Goal: Task Accomplishment & Management: Manage account settings

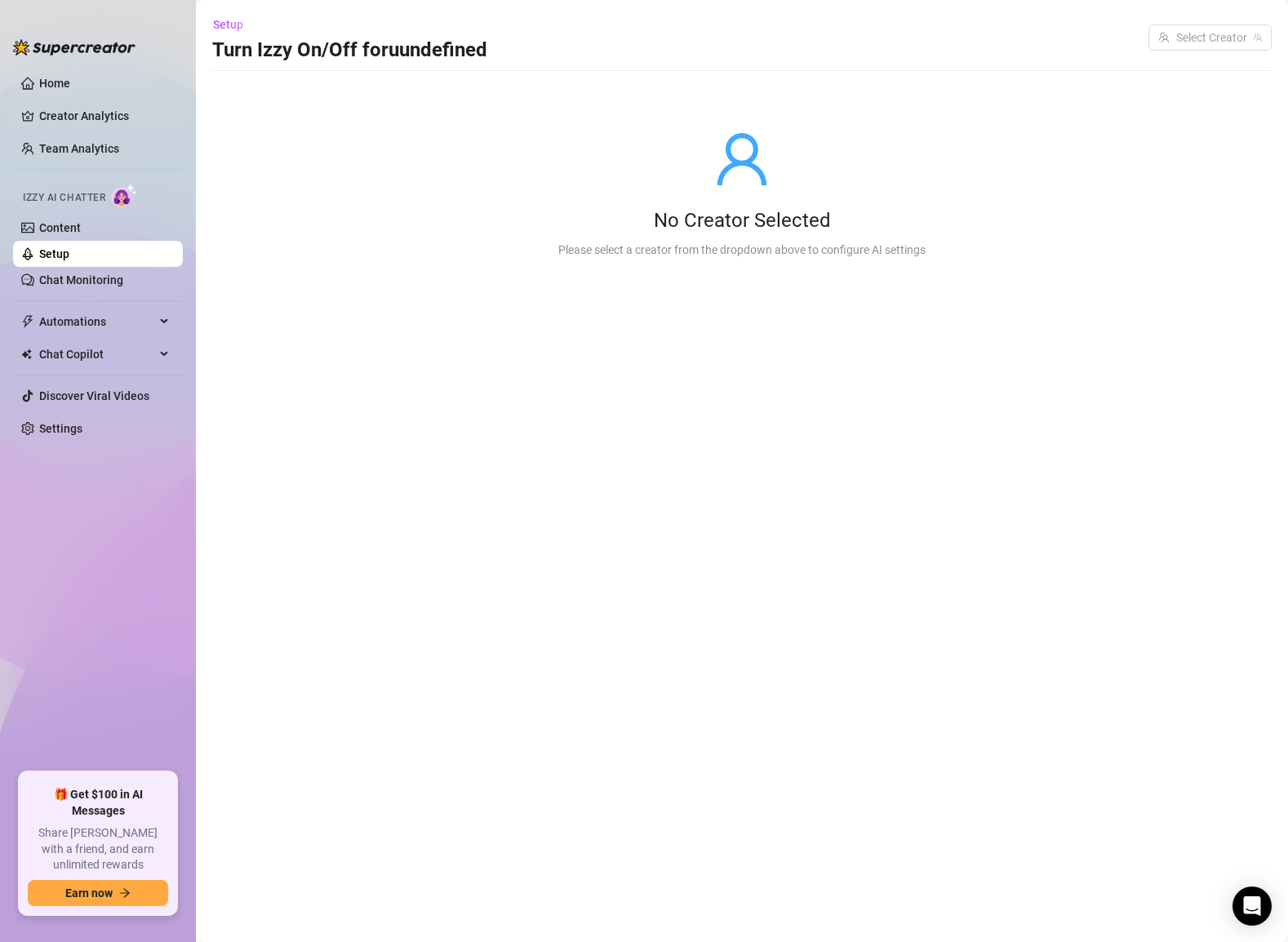
click at [60, 247] on link "Setup" at bounding box center [55, 253] width 30 height 13
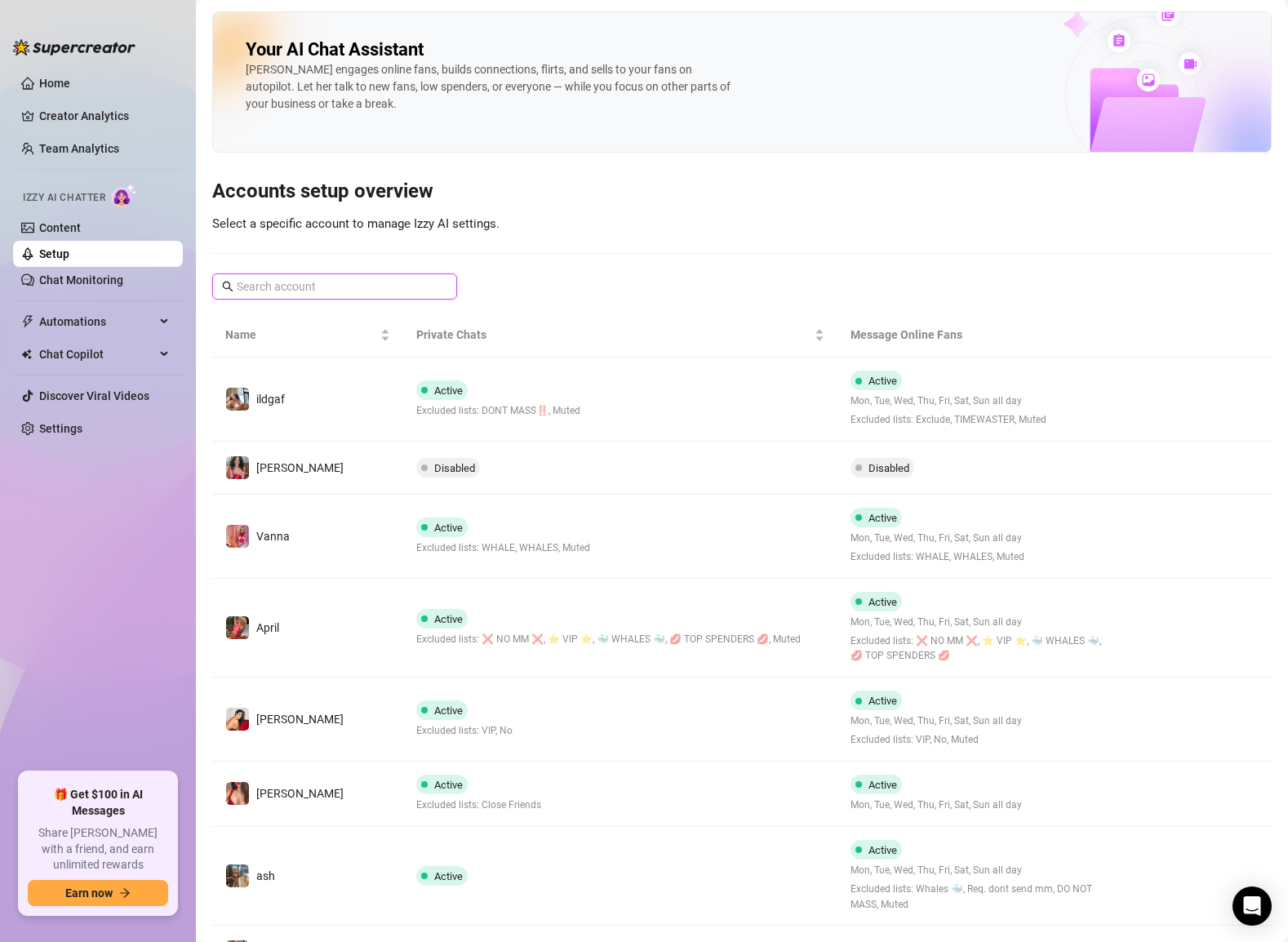
click at [271, 291] on input "text" at bounding box center [335, 287] width 198 height 18
click at [264, 280] on input "text" at bounding box center [335, 287] width 198 height 18
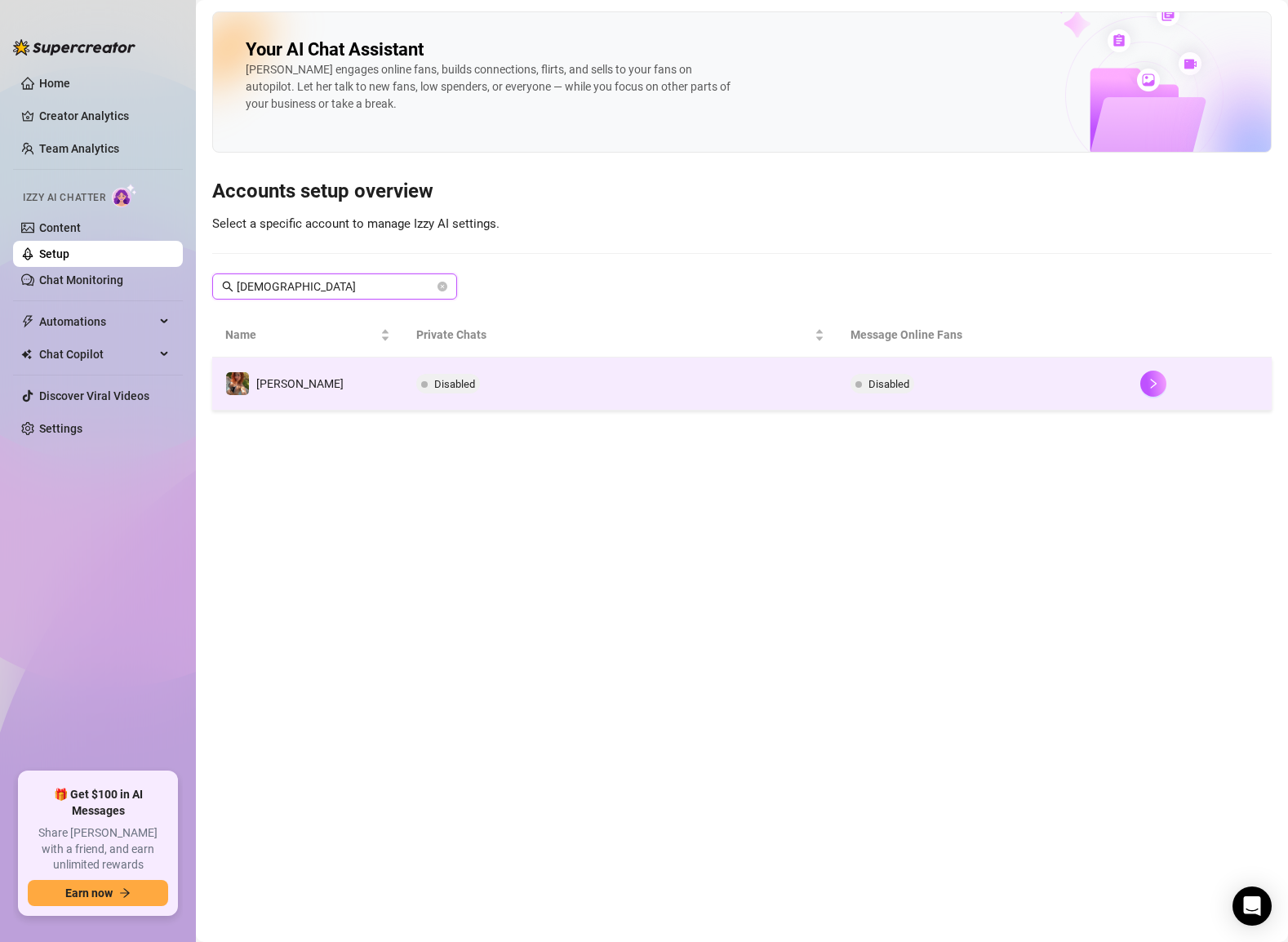
type input "[DEMOGRAPHIC_DATA]"
click at [304, 381] on td "[PERSON_NAME]" at bounding box center [307, 383] width 191 height 53
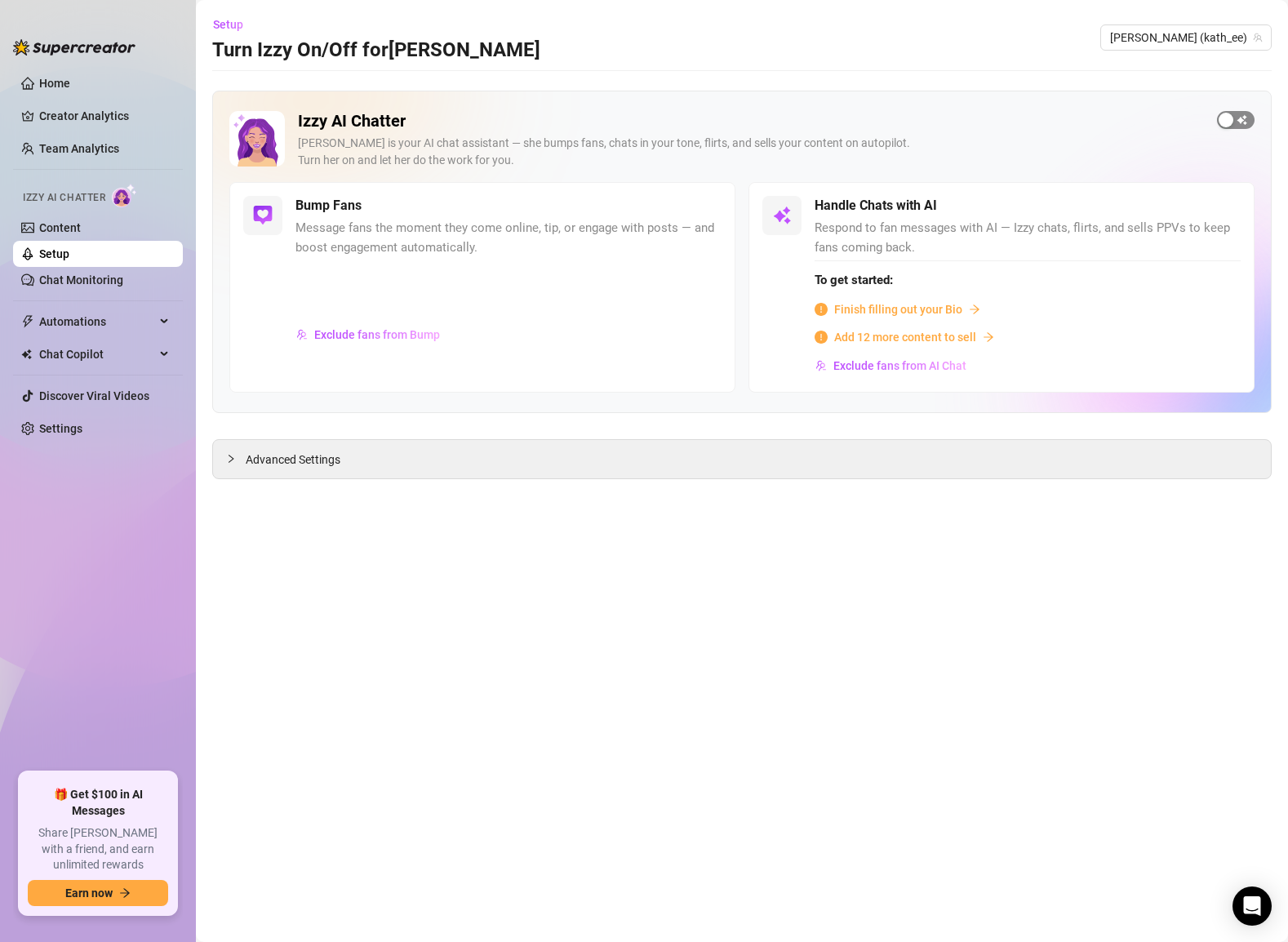
click at [1224, 116] on div "button" at bounding box center [1225, 120] width 14 height 14
click at [1214, 208] on div "button" at bounding box center [1214, 206] width 14 height 14
click at [900, 310] on span "Finish filling out your Bio" at bounding box center [898, 310] width 128 height 18
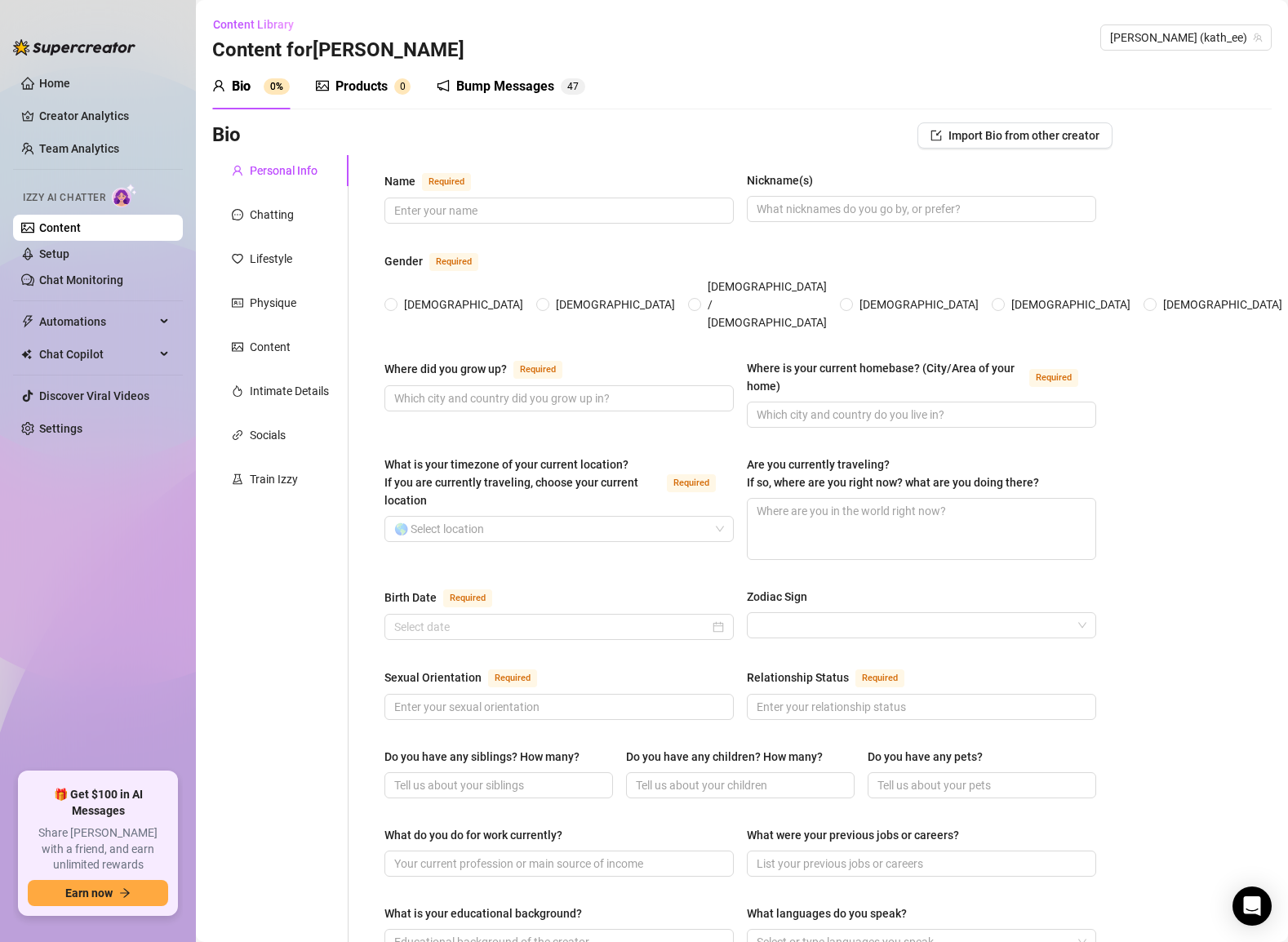
click at [878, 90] on div "Bio 0% Products 0 Bump Messages 4 7" at bounding box center [741, 86] width 1059 height 46
click at [77, 422] on link "Settings" at bounding box center [61, 428] width 43 height 13
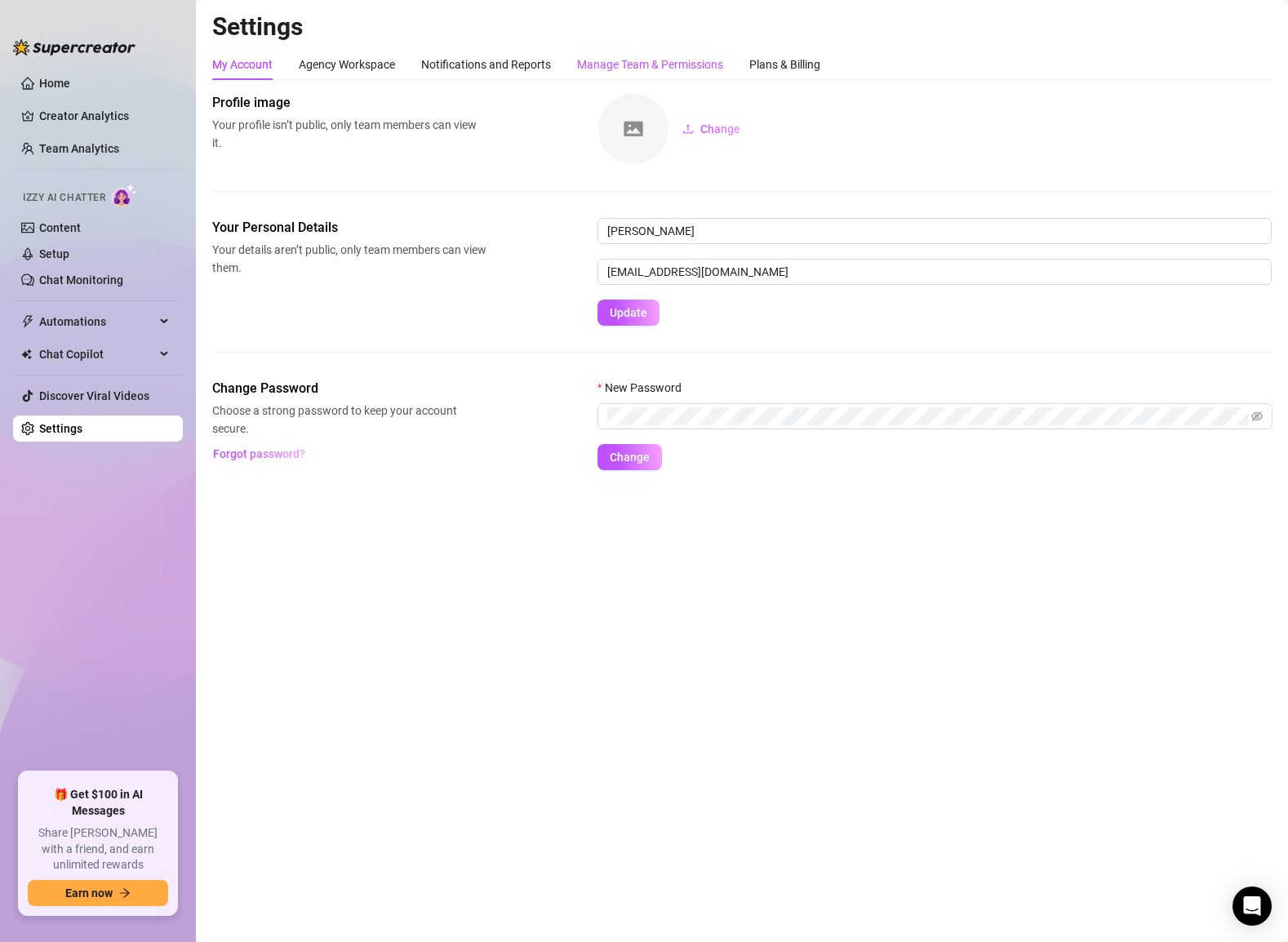
click at [641, 62] on div "Manage Team & Permissions" at bounding box center [650, 64] width 146 height 18
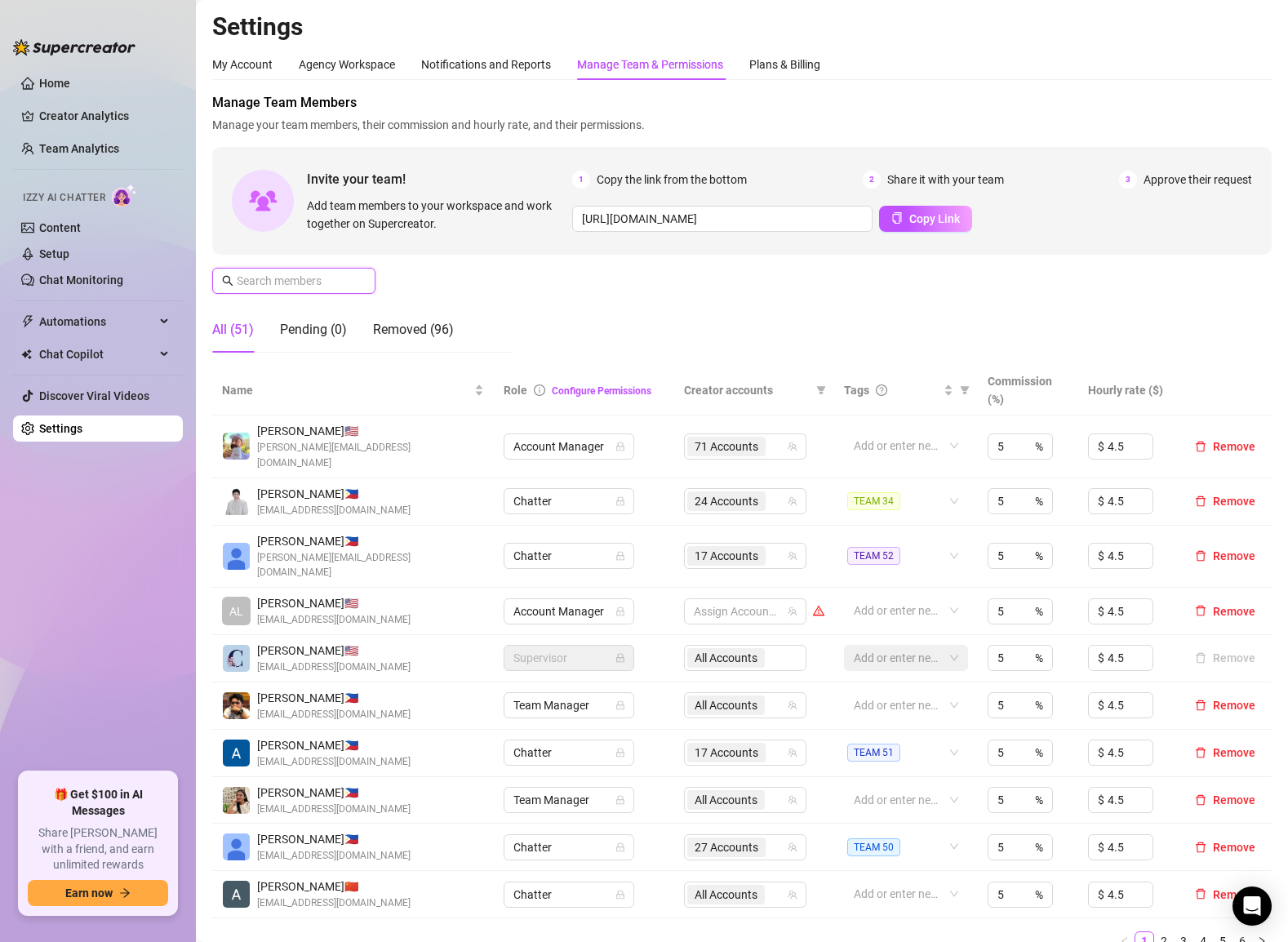
click at [271, 285] on input "text" at bounding box center [294, 281] width 115 height 18
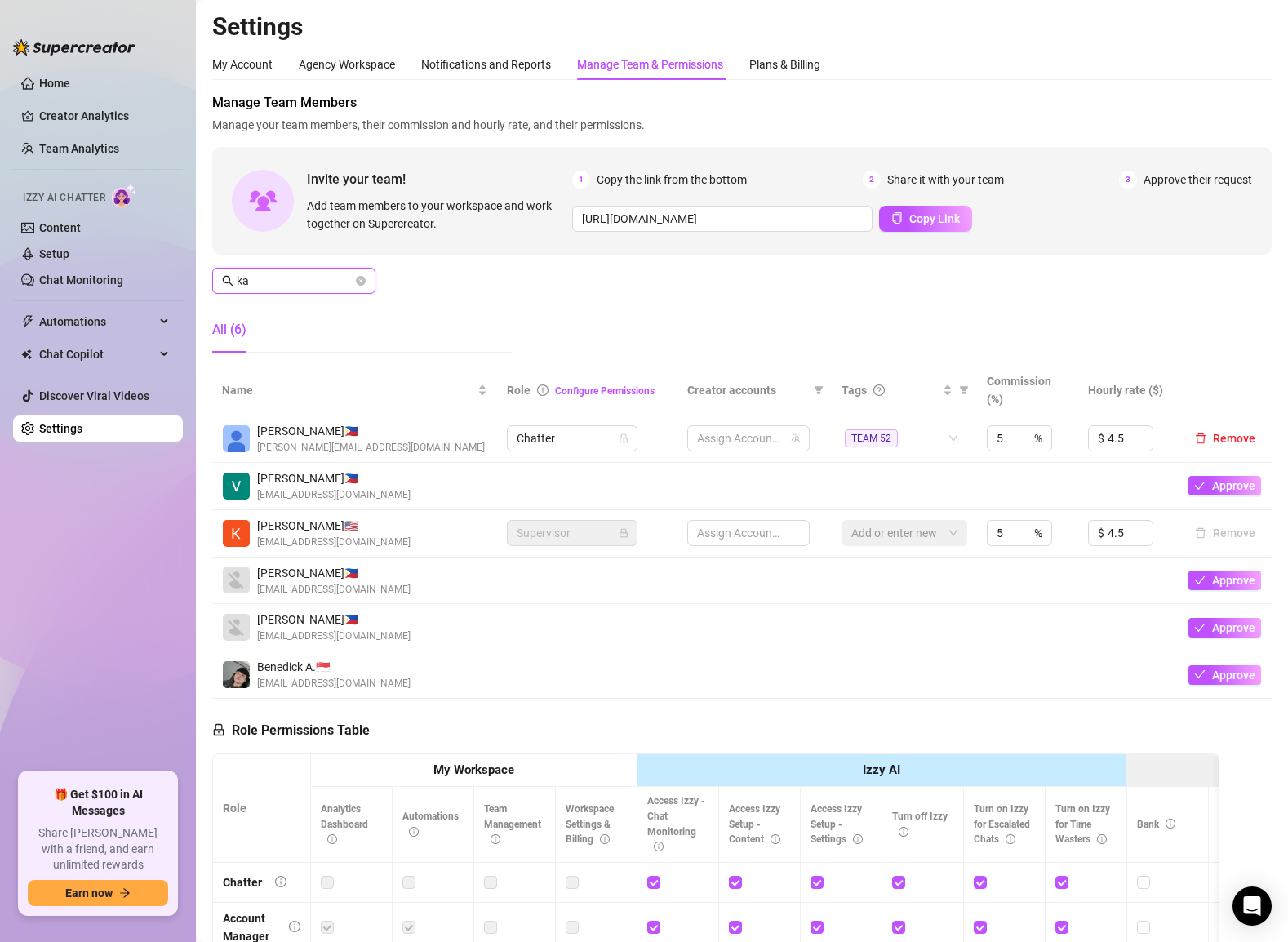
type input "k"
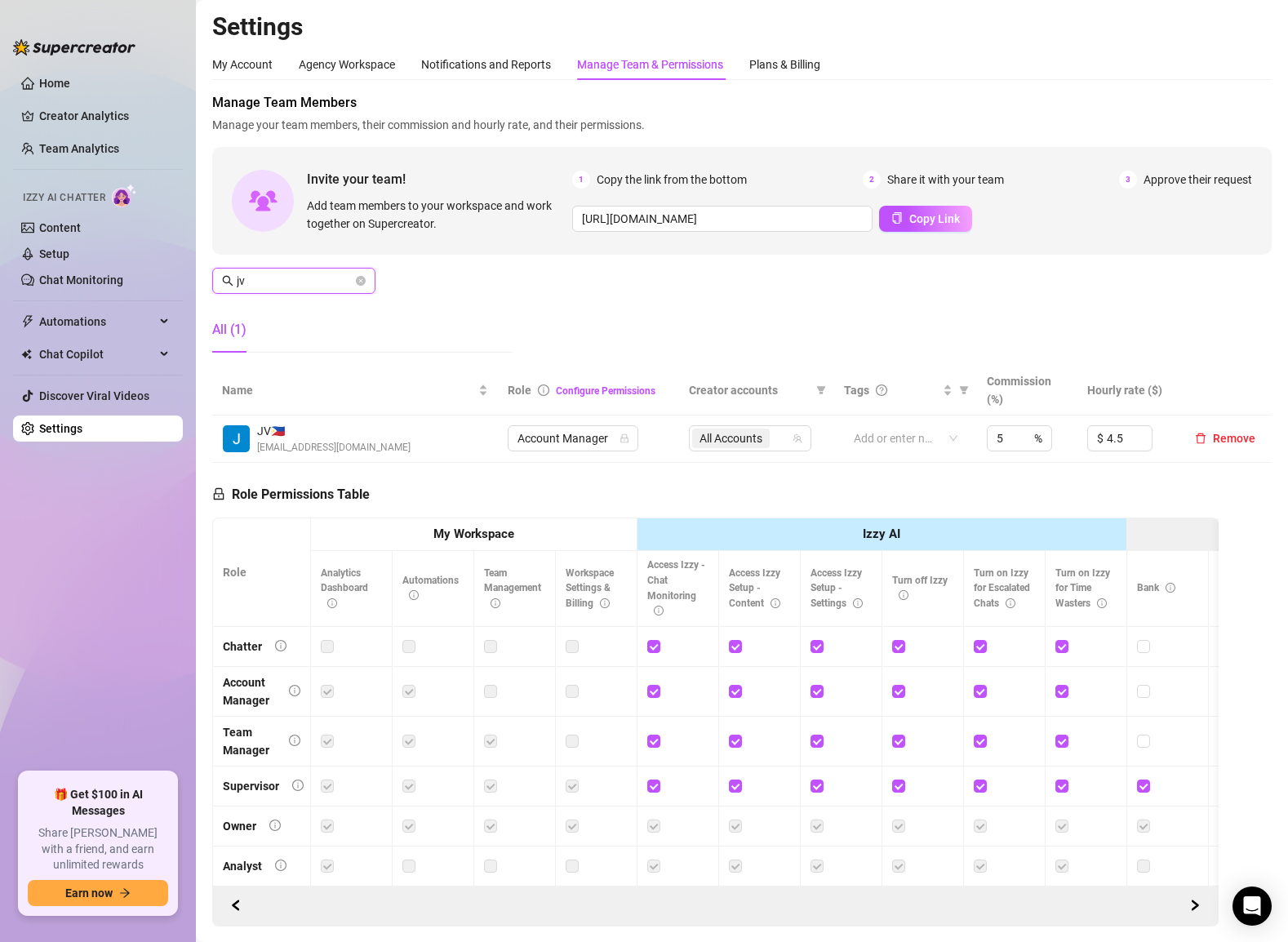
type input "jv"
click at [837, 468] on div "Role Permissions Table Role My Workspace Izzy AI OnlyFans Side Menu OnlyFans Ch…" at bounding box center [715, 695] width 1006 height 464
